Goal: Task Accomplishment & Management: Manage account settings

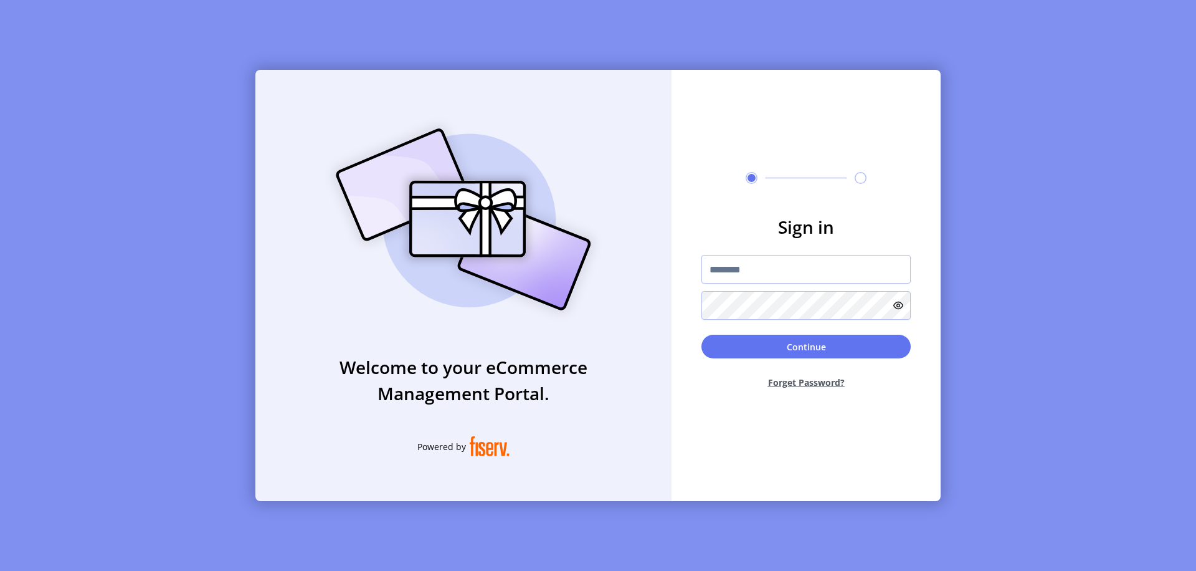
click at [806, 269] on input "text" at bounding box center [805, 269] width 209 height 29
type input "**********"
click at [806, 346] on button "Continue" at bounding box center [805, 346] width 209 height 24
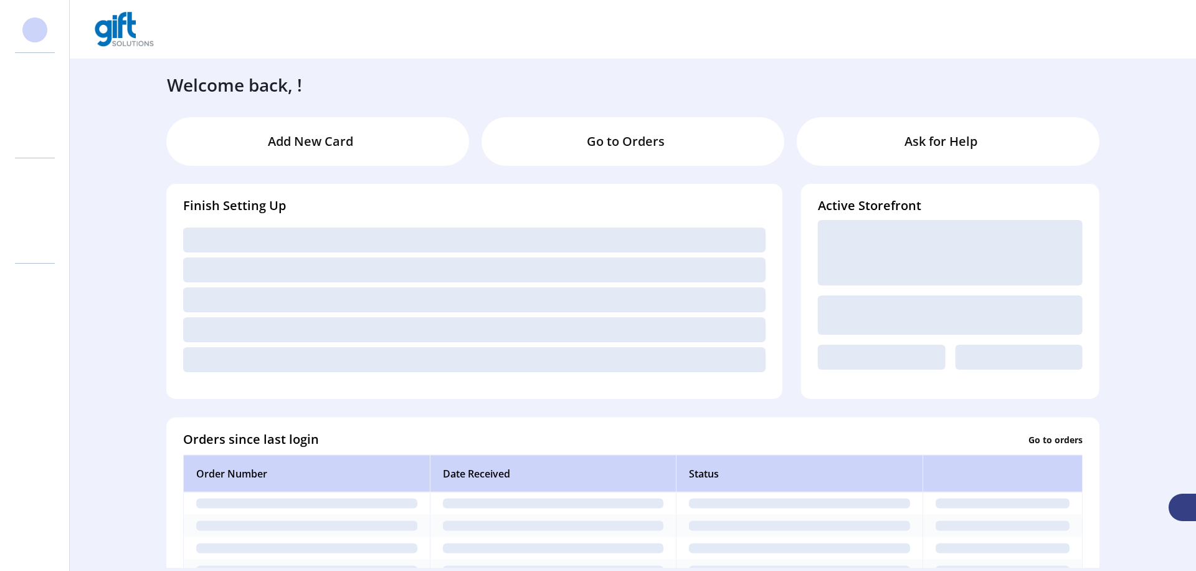
click at [35, 105] on svg-icon at bounding box center [35, 105] width 20 height 20
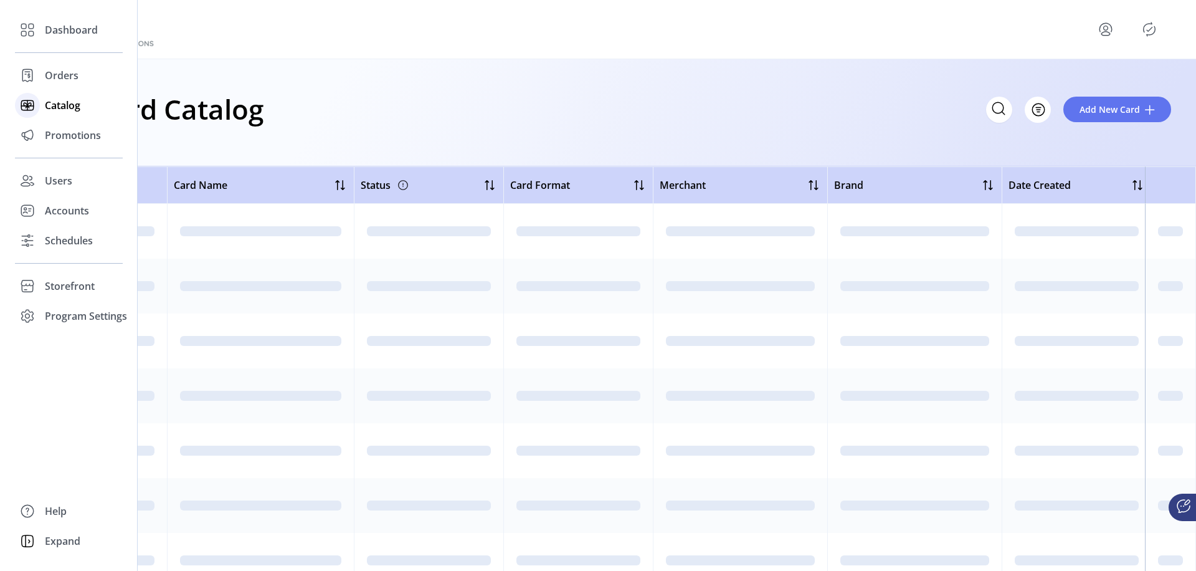
click at [1038, 110] on icon "Filter Button" at bounding box center [1038, 110] width 4 height 0
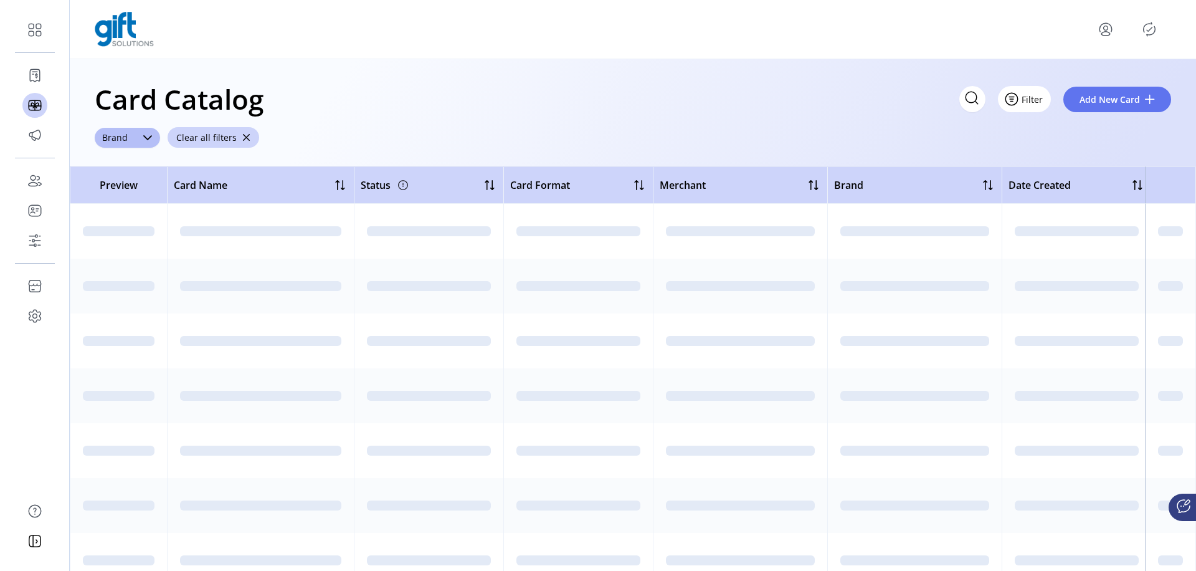
click at [114, 137] on span "Brand" at bounding box center [115, 138] width 40 height 20
